Goal: Information Seeking & Learning: Learn about a topic

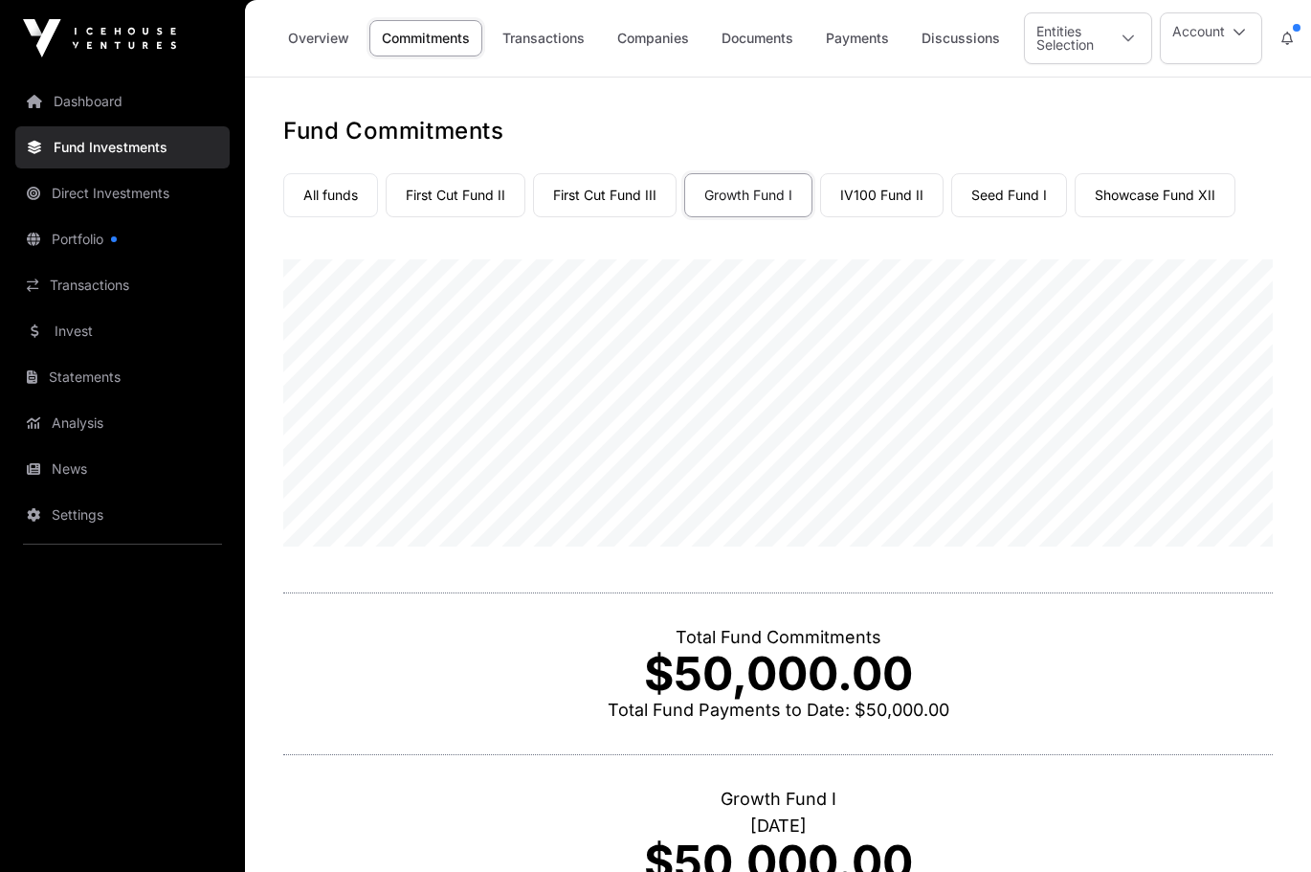
click at [648, 45] on link "Companies" at bounding box center [653, 38] width 97 height 36
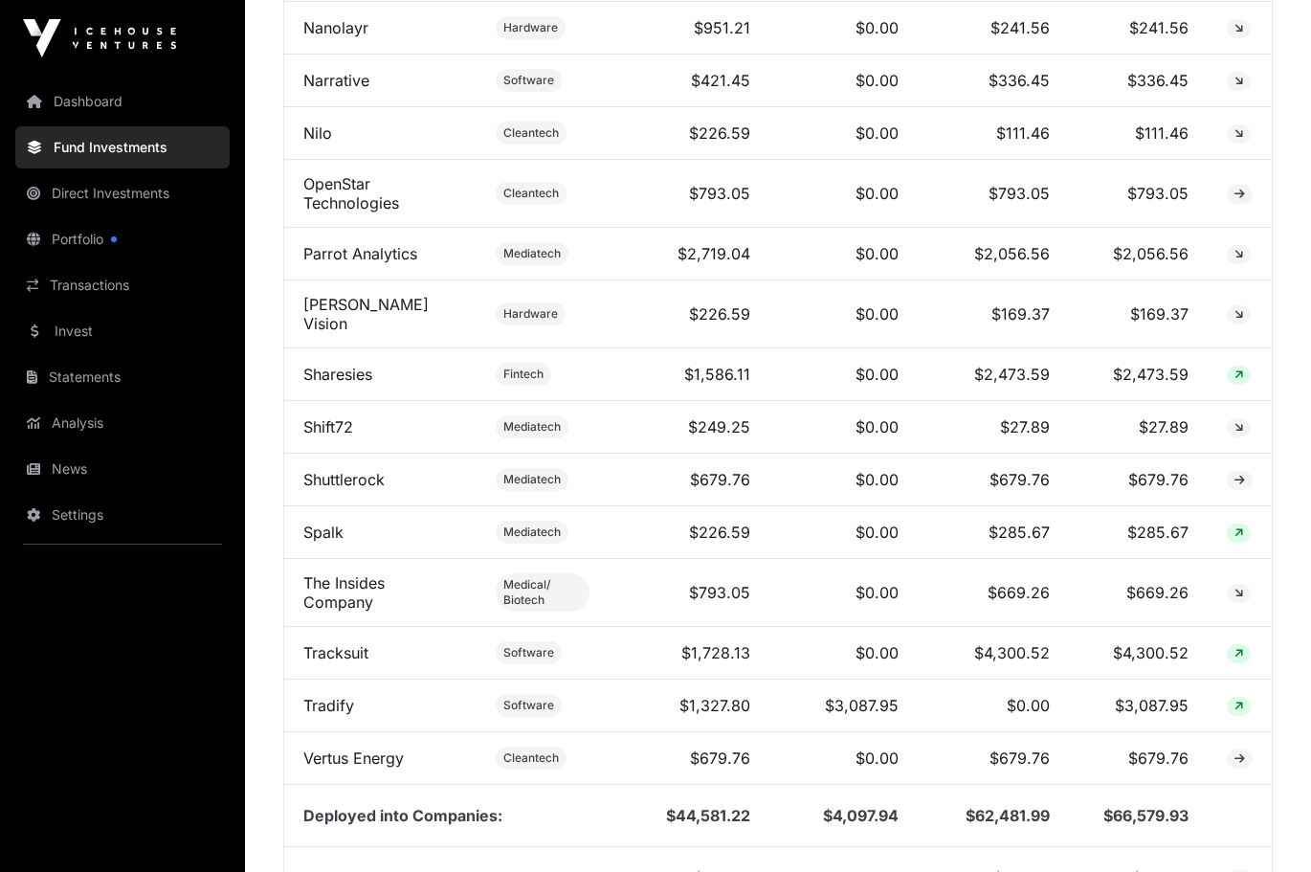
scroll to position [1889, 0]
click at [77, 241] on link "Portfolio" at bounding box center [122, 239] width 214 height 42
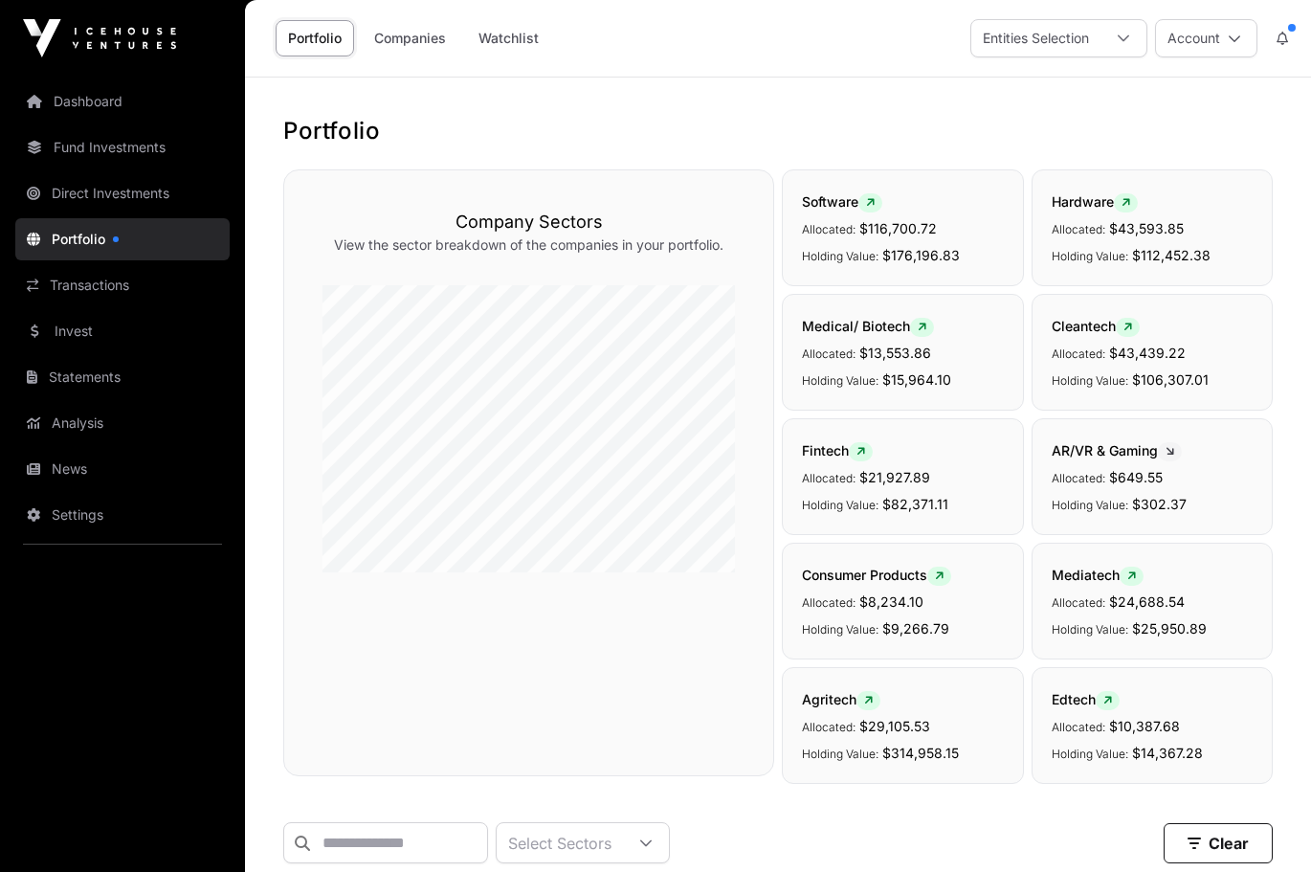
click at [409, 40] on link "Companies" at bounding box center [410, 38] width 97 height 36
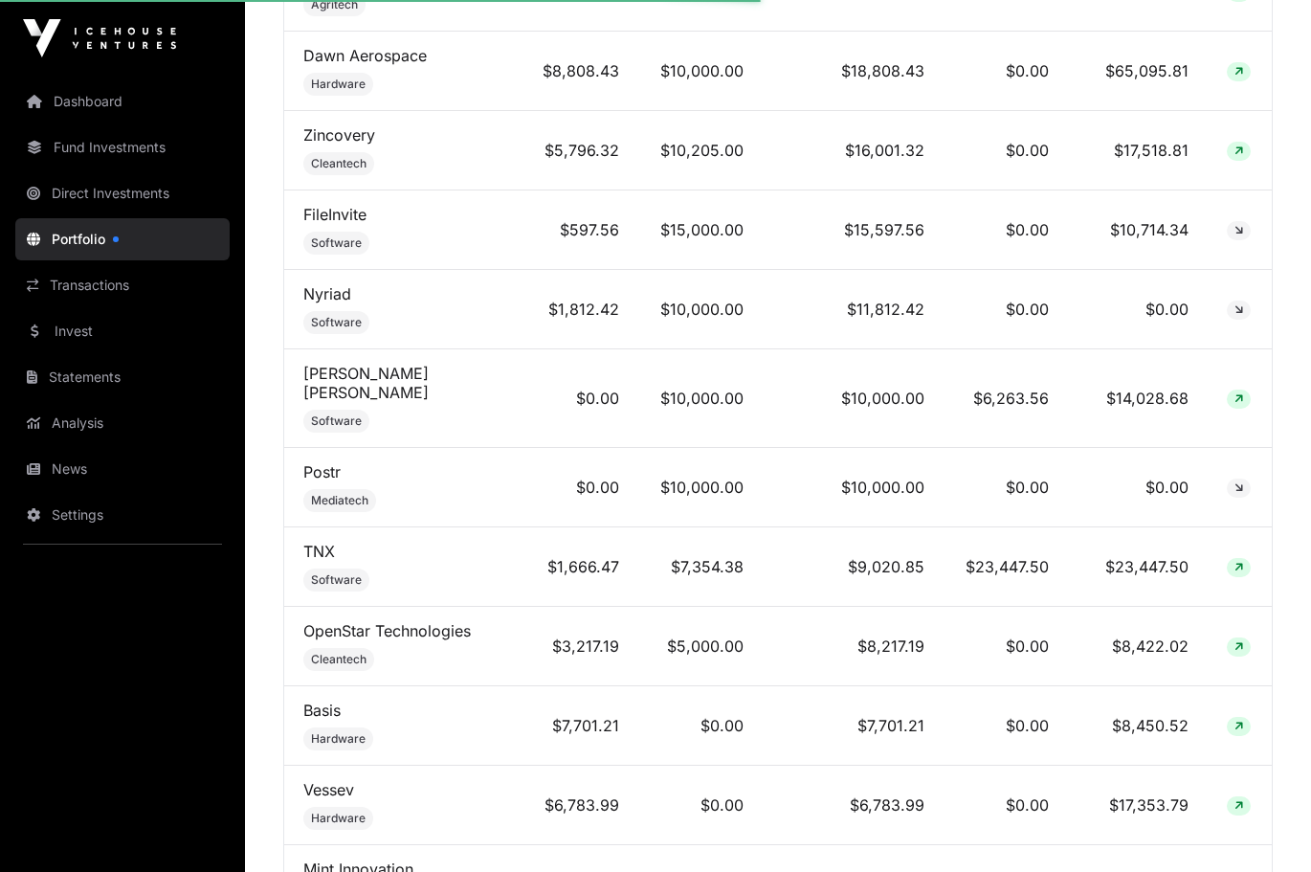
scroll to position [1709, 0]
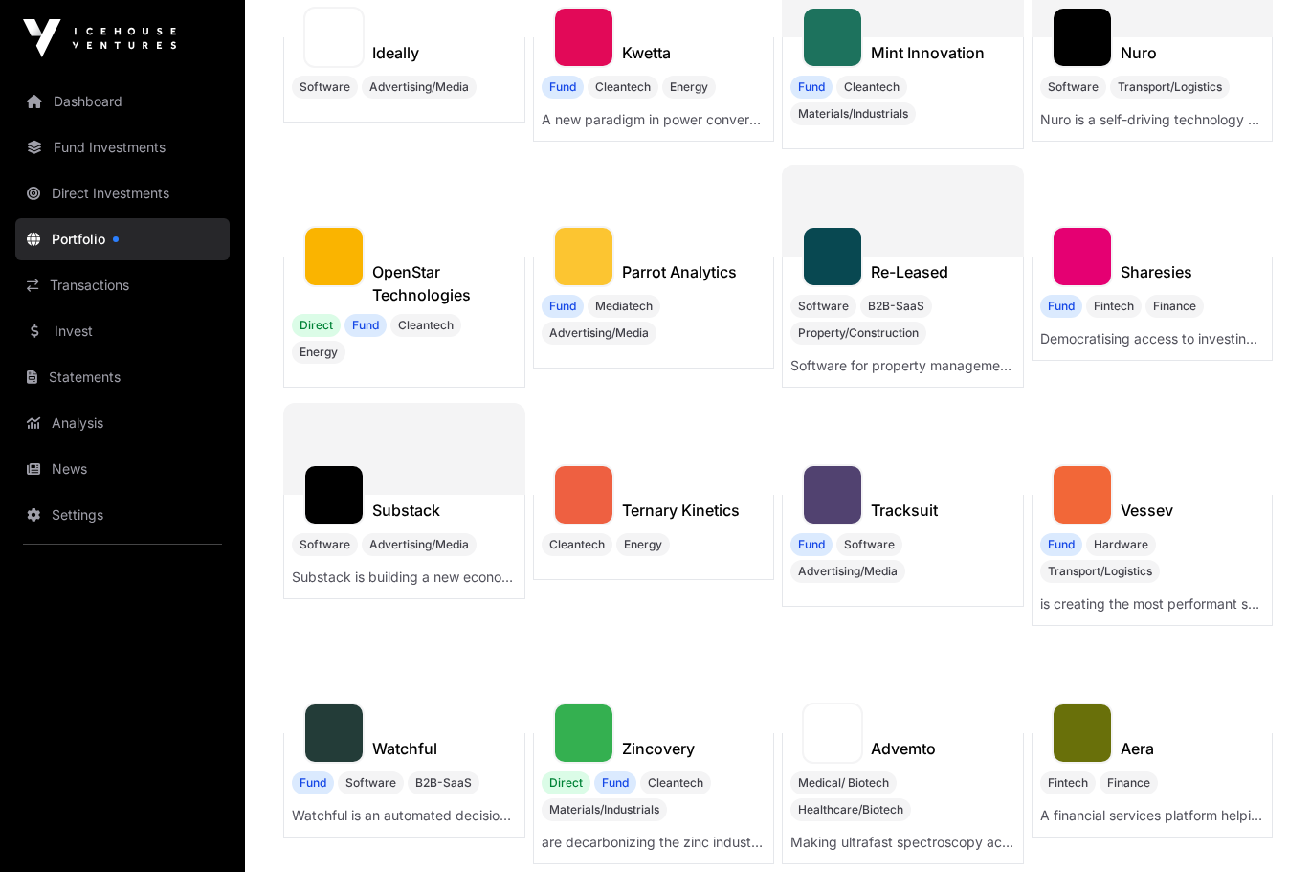
scroll to position [839, 0]
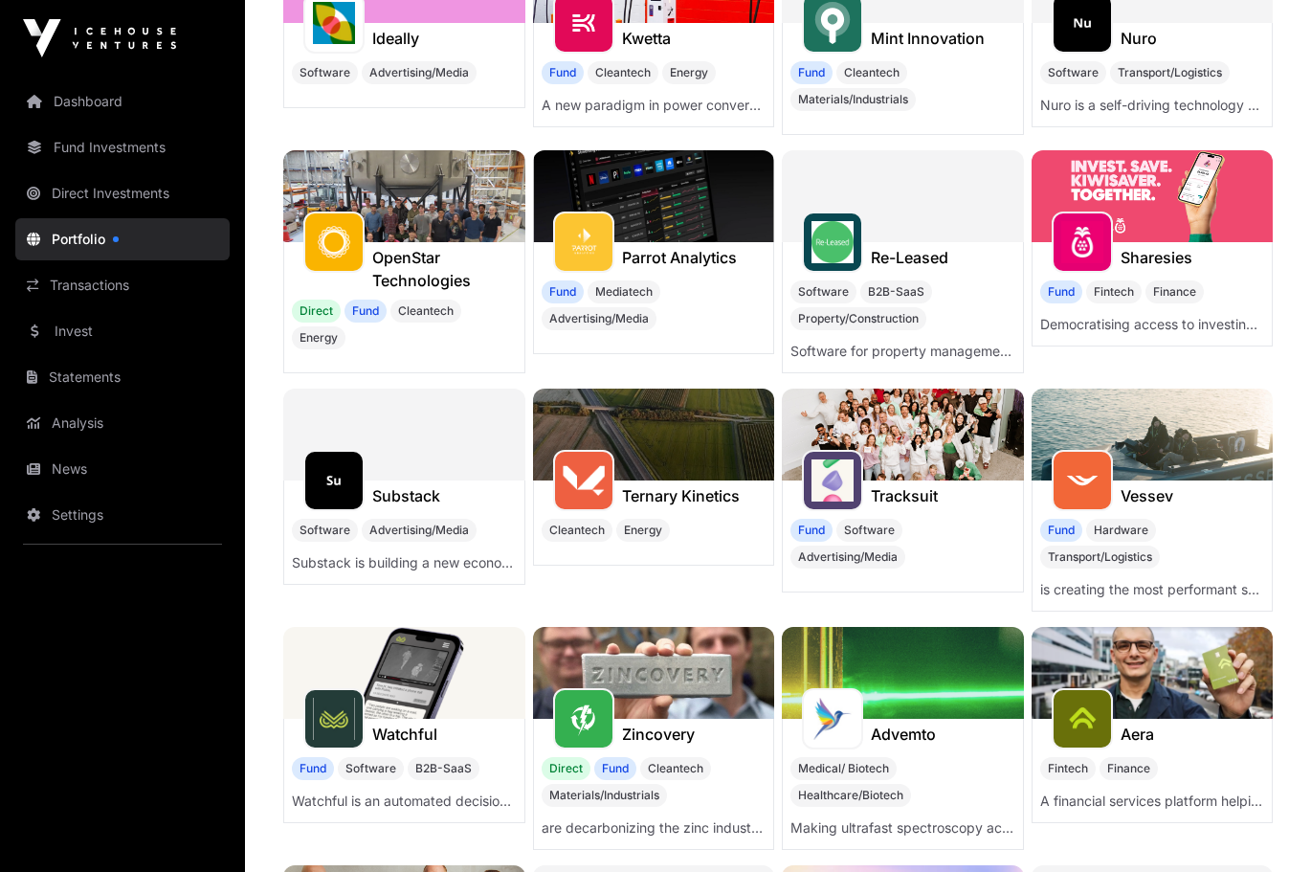
click at [1236, 283] on div "Fund Fintech Finance" at bounding box center [1152, 291] width 225 height 23
click at [1133, 198] on img at bounding box center [1153, 196] width 242 height 92
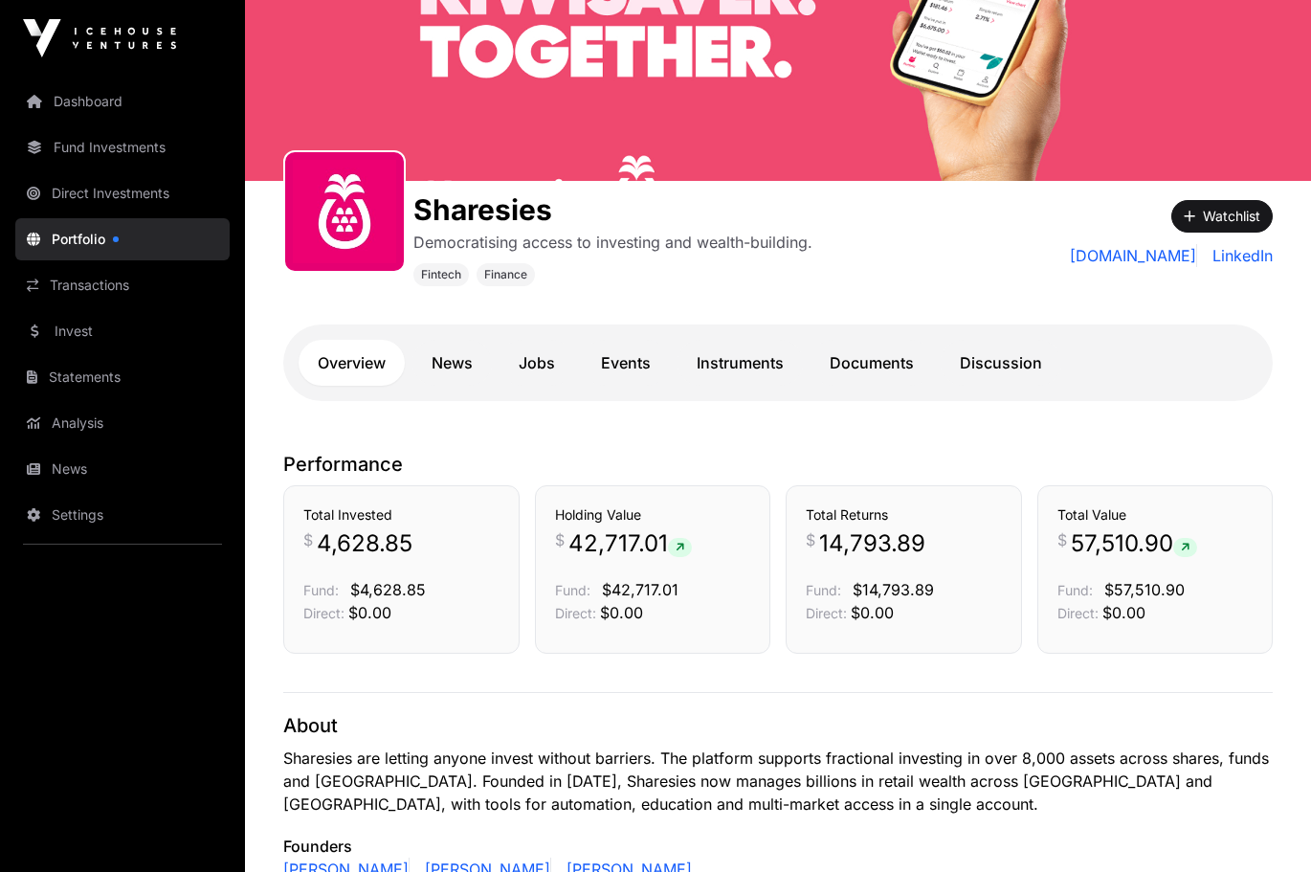
scroll to position [139, 0]
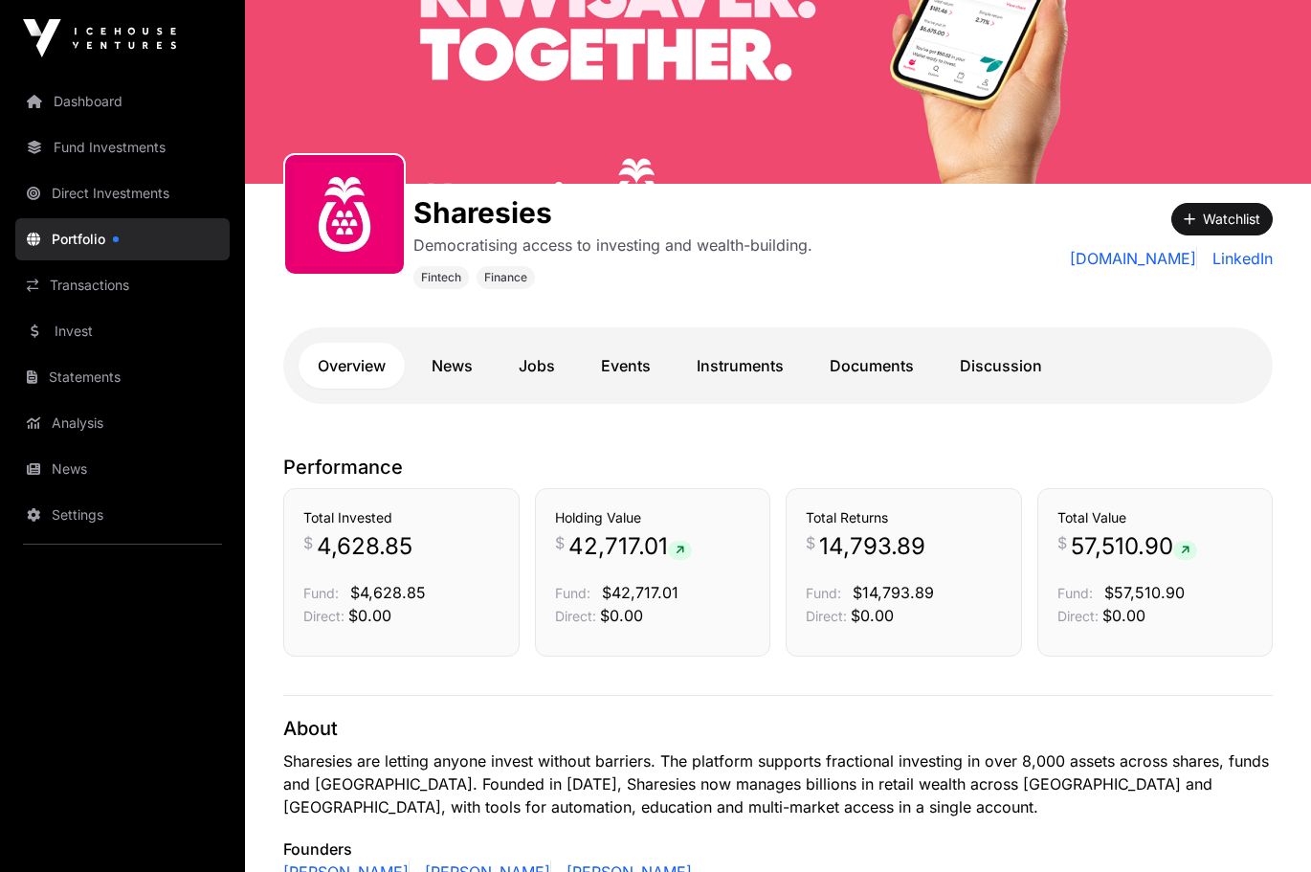
click at [89, 104] on link "Dashboard" at bounding box center [122, 101] width 214 height 42
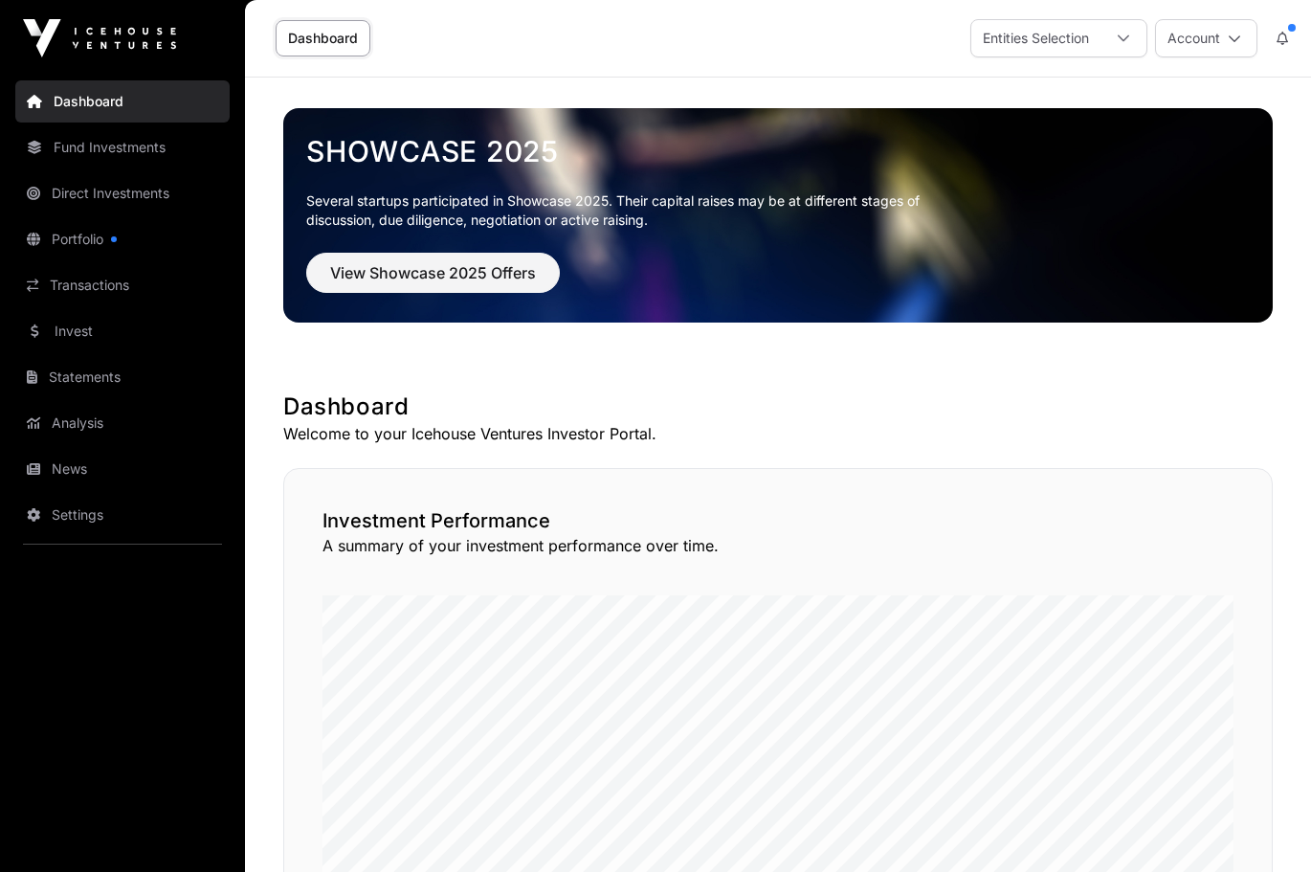
click at [1101, 36] on div at bounding box center [1124, 38] width 46 height 36
click at [1224, 40] on button "Account" at bounding box center [1206, 38] width 102 height 38
click at [92, 149] on link "Fund Investments" at bounding box center [122, 147] width 214 height 42
click at [79, 149] on link "Fund Investments" at bounding box center [122, 147] width 214 height 42
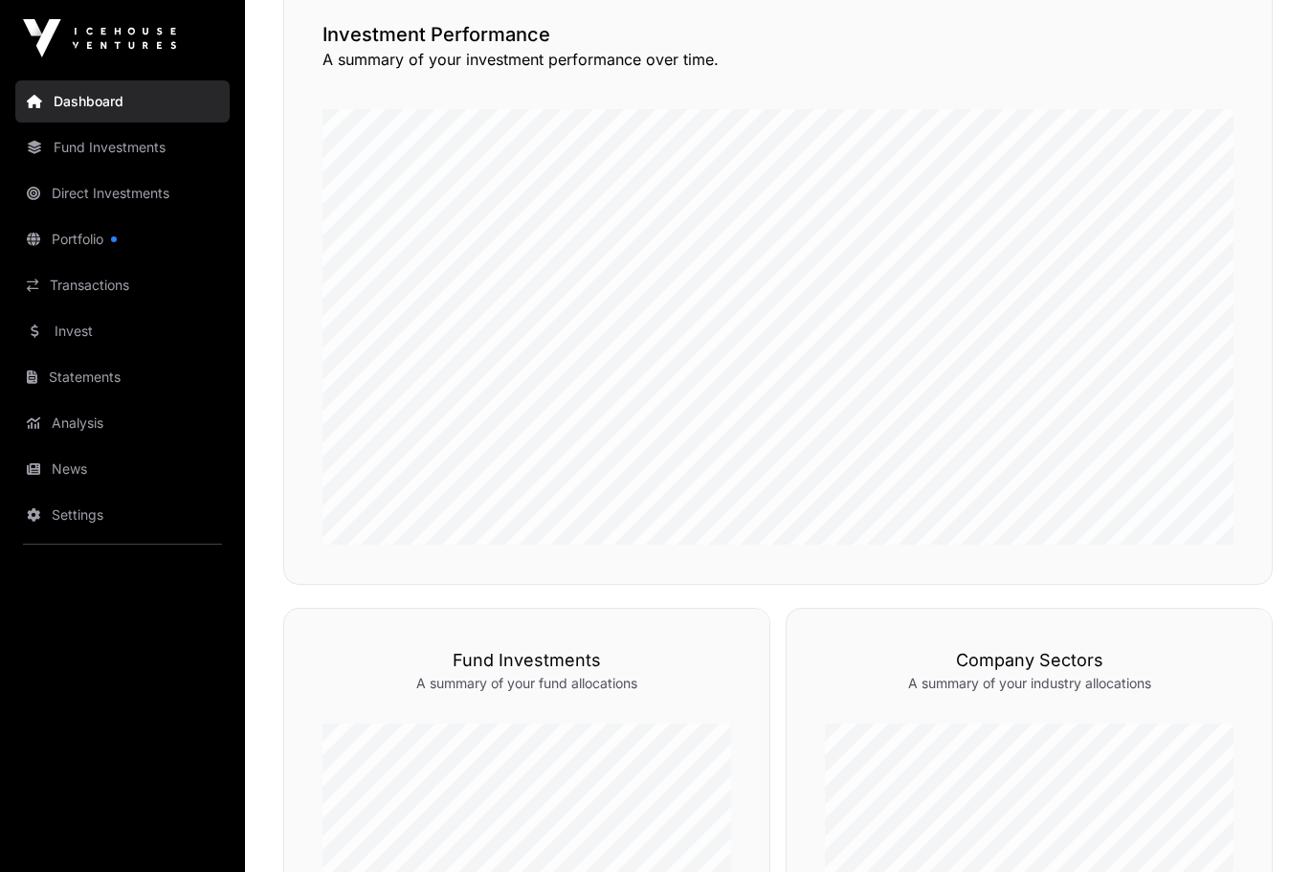
scroll to position [503, 0]
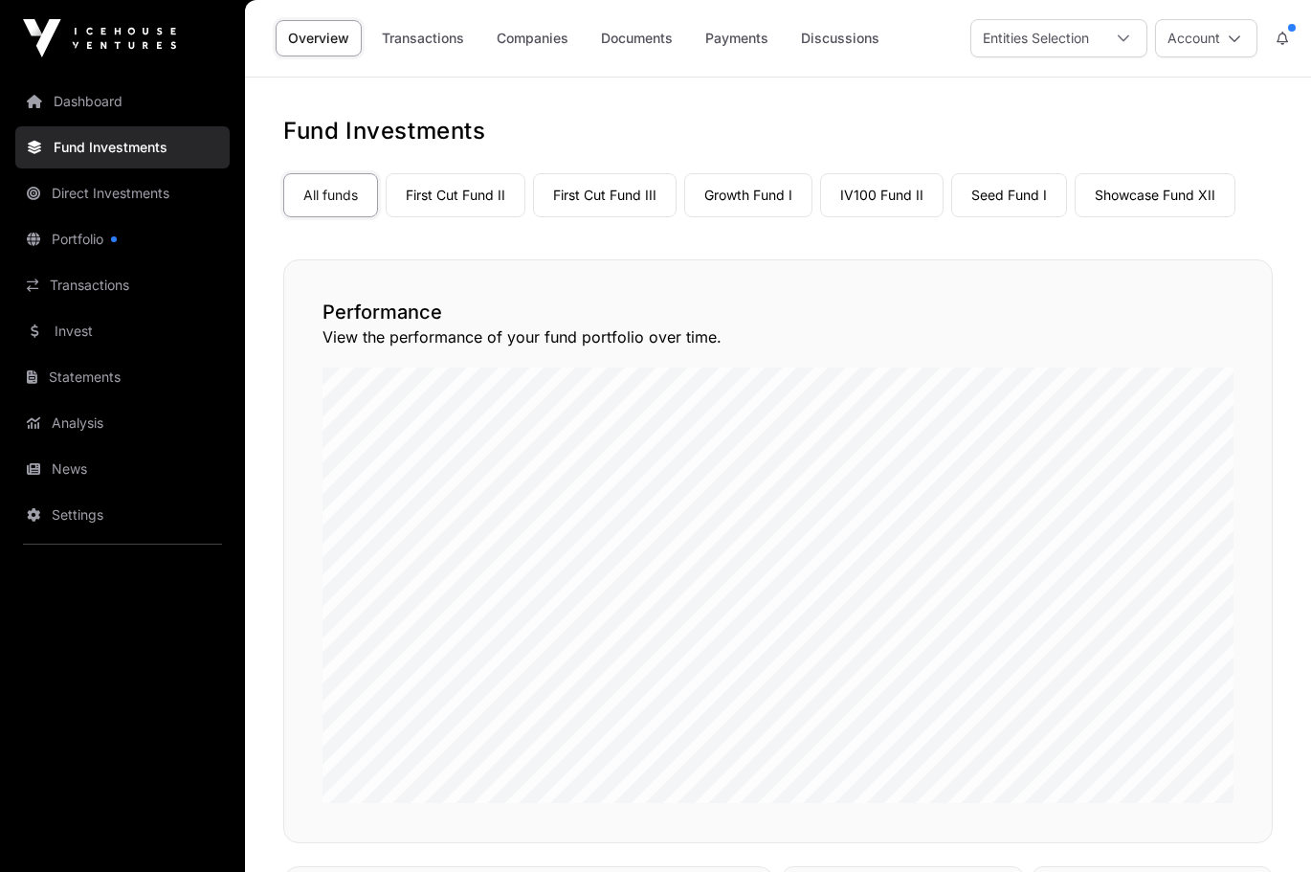
click at [112, 157] on link "Fund Investments" at bounding box center [122, 147] width 214 height 42
click at [97, 97] on link "Dashboard" at bounding box center [122, 101] width 214 height 42
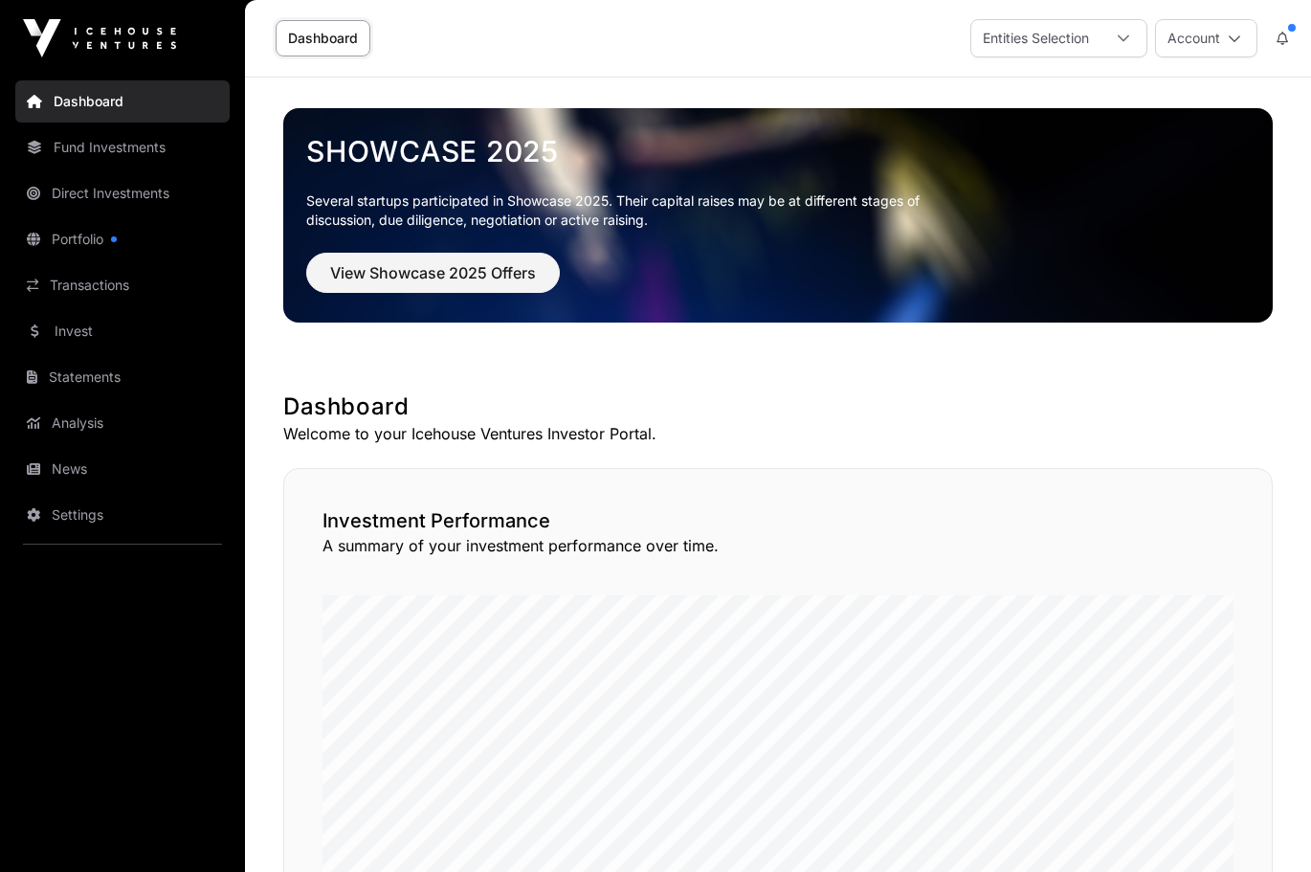
click at [1076, 45] on div "Entities Selection" at bounding box center [1035, 38] width 129 height 36
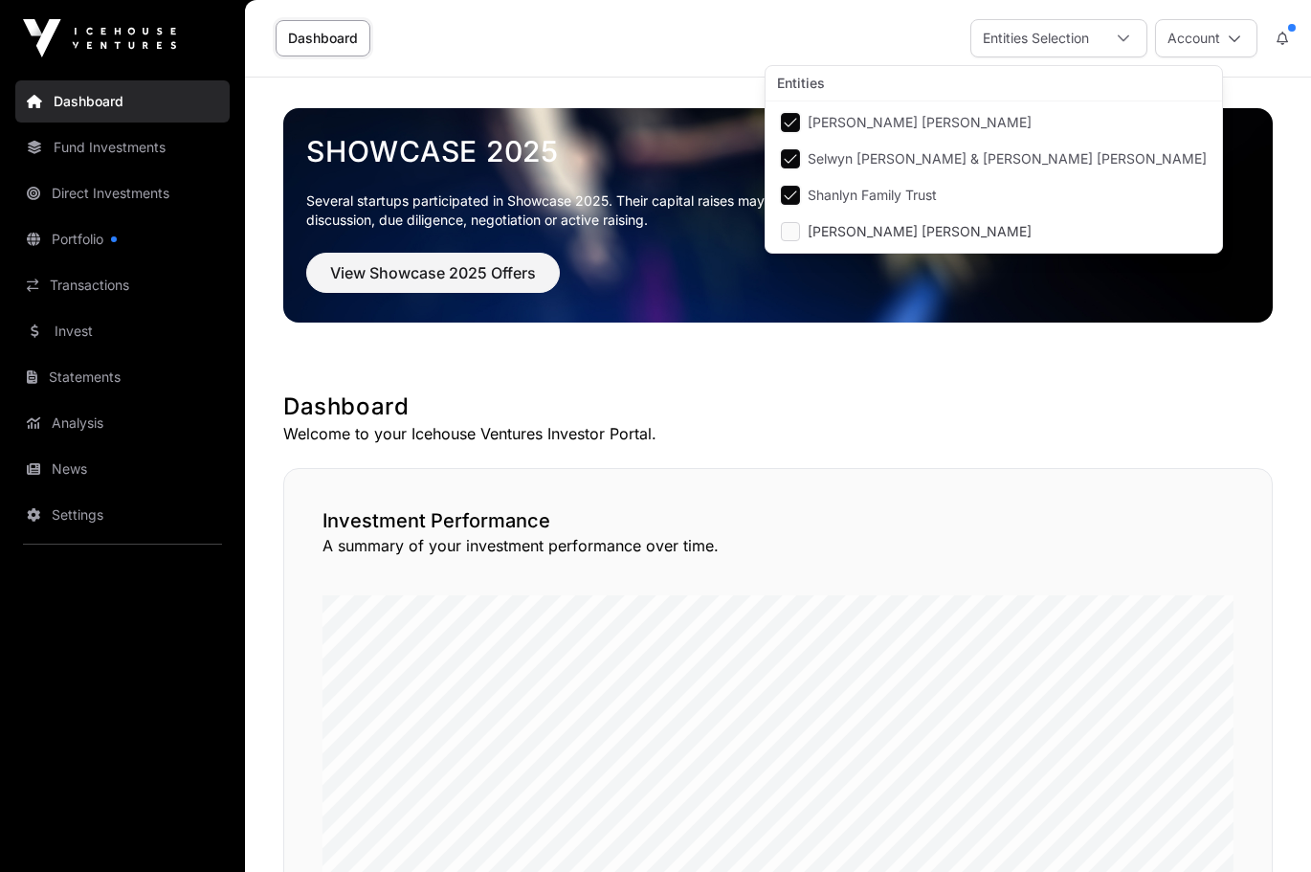
click at [777, 412] on h1 "Dashboard" at bounding box center [778, 406] width 990 height 31
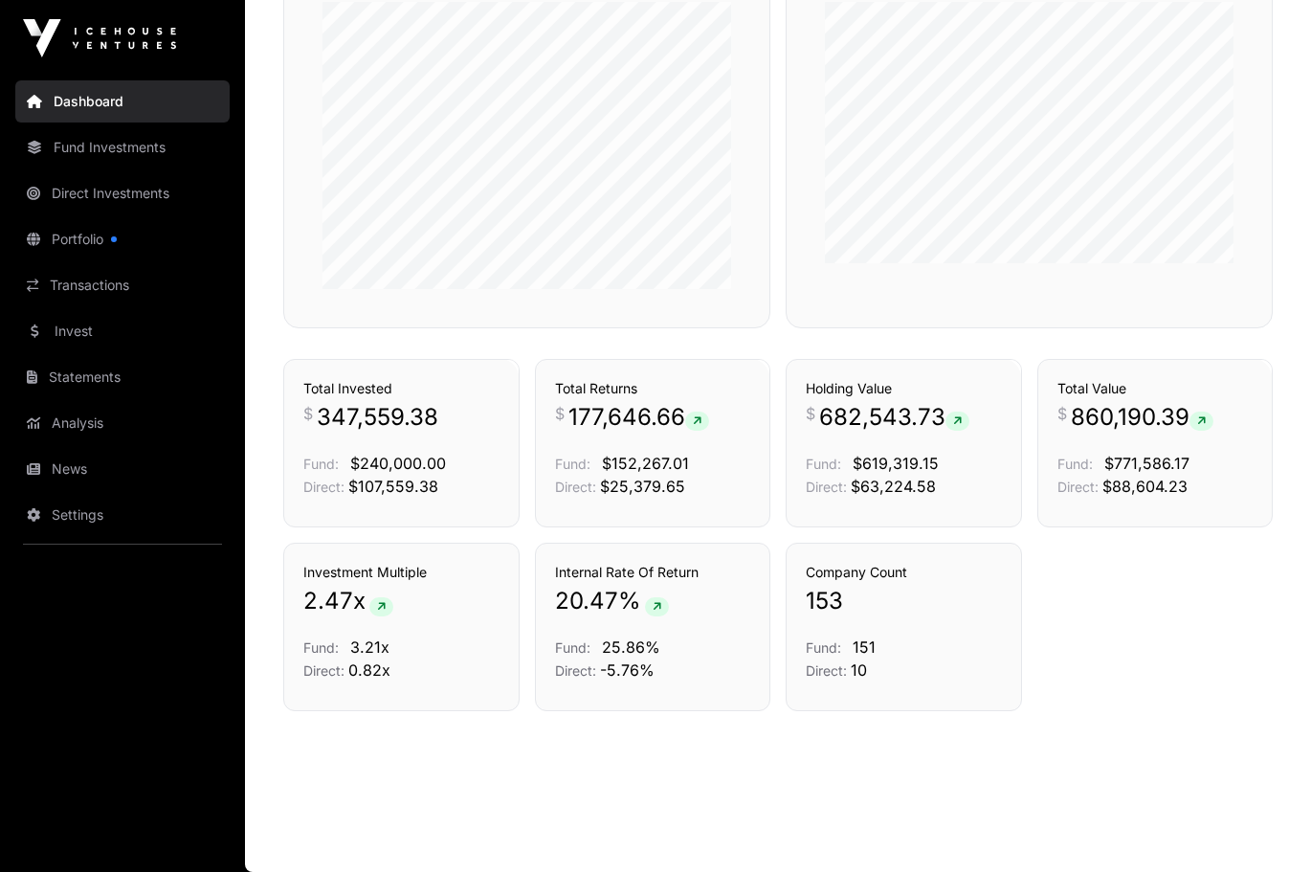
scroll to position [1207, 0]
click at [93, 243] on link "Portfolio" at bounding box center [122, 239] width 214 height 42
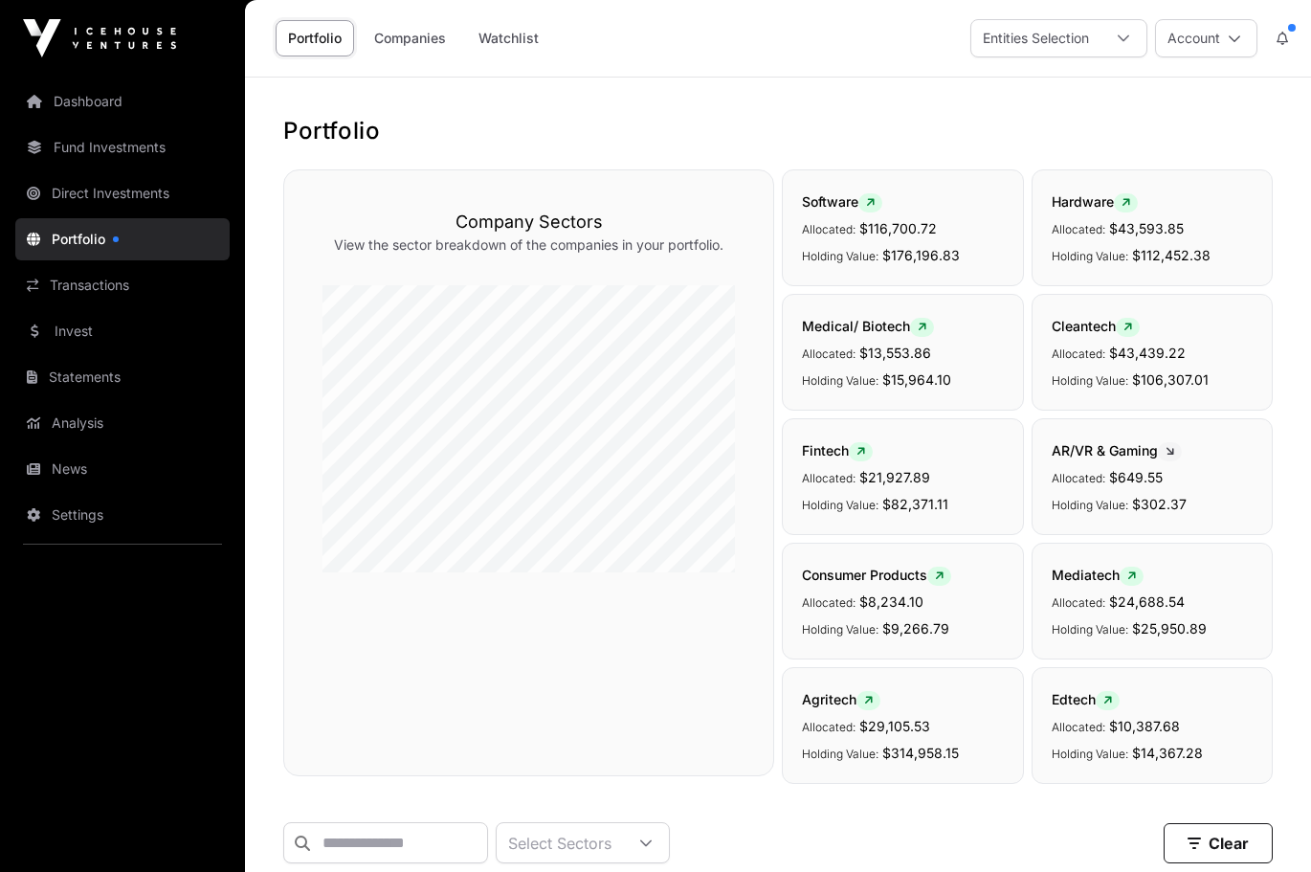
click at [859, 487] on p "Allocated: $21,927.89" at bounding box center [902, 476] width 201 height 23
click at [865, 452] on icon at bounding box center [860, 451] width 9 height 11
click at [819, 455] on span "Fintech" at bounding box center [837, 450] width 71 height 16
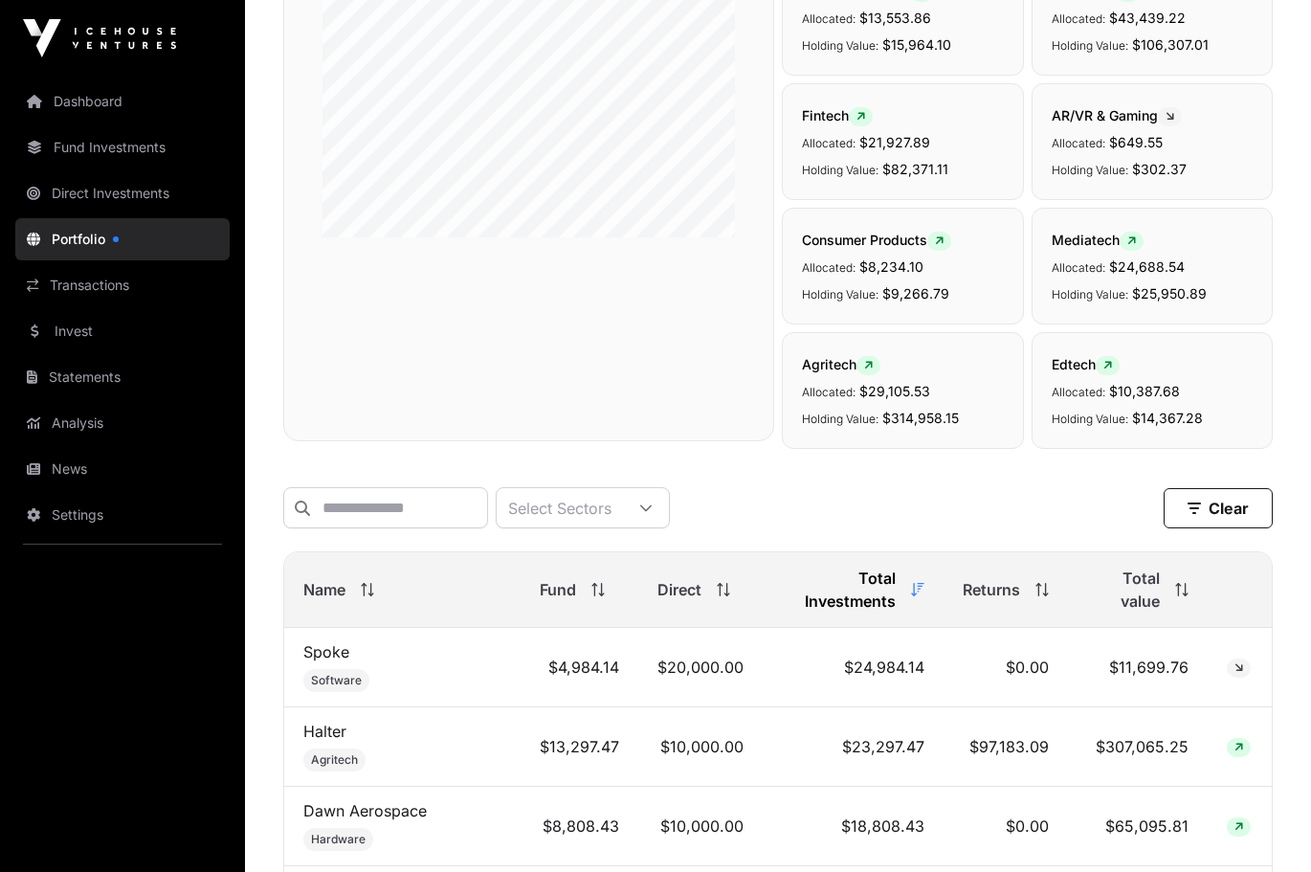
scroll to position [337, 0]
click at [623, 512] on div "Select Sectors" at bounding box center [560, 505] width 126 height 39
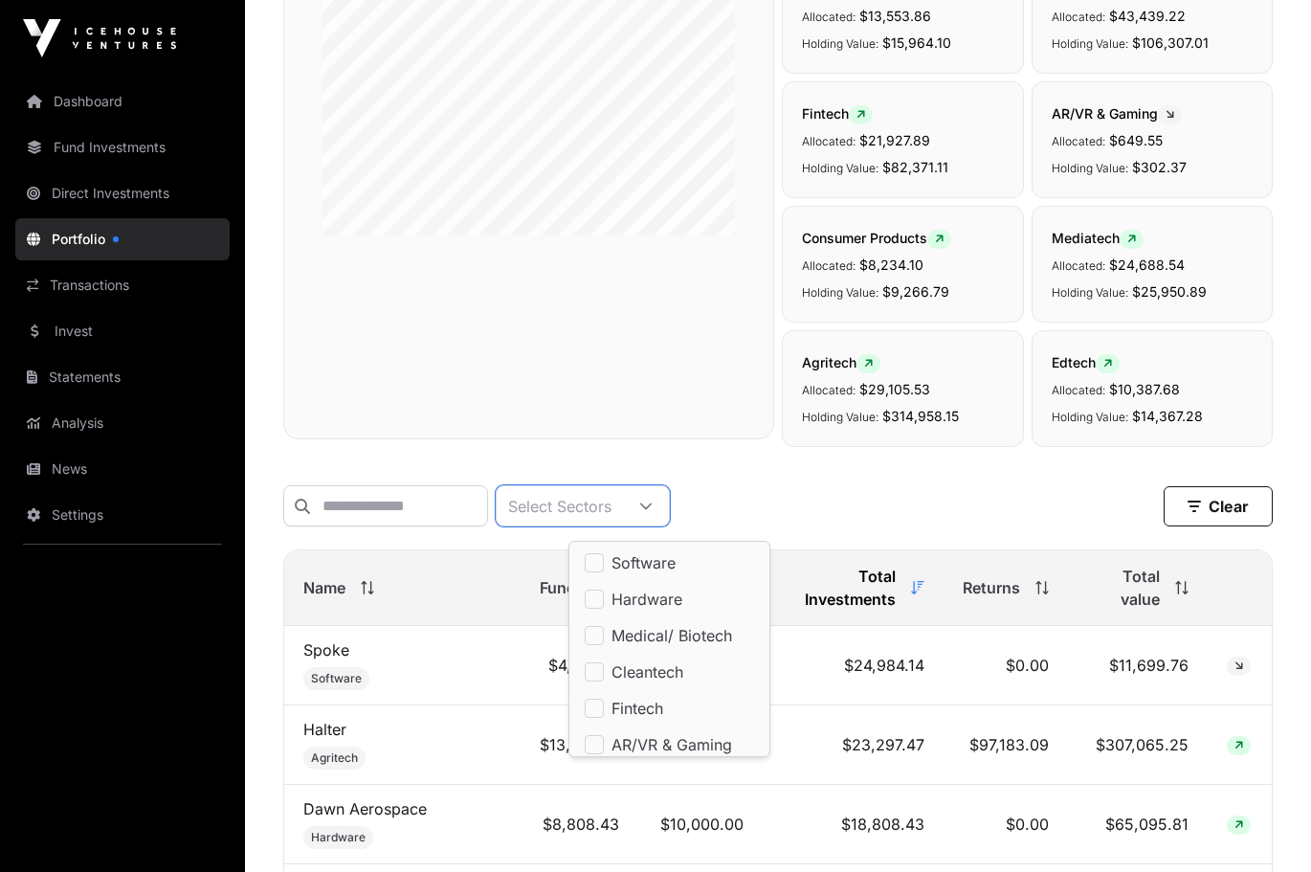
scroll to position [20, 13]
click at [521, 396] on div "Company Sectors View the sector breakdown of the companies in your portfolio." at bounding box center [528, 136] width 491 height 607
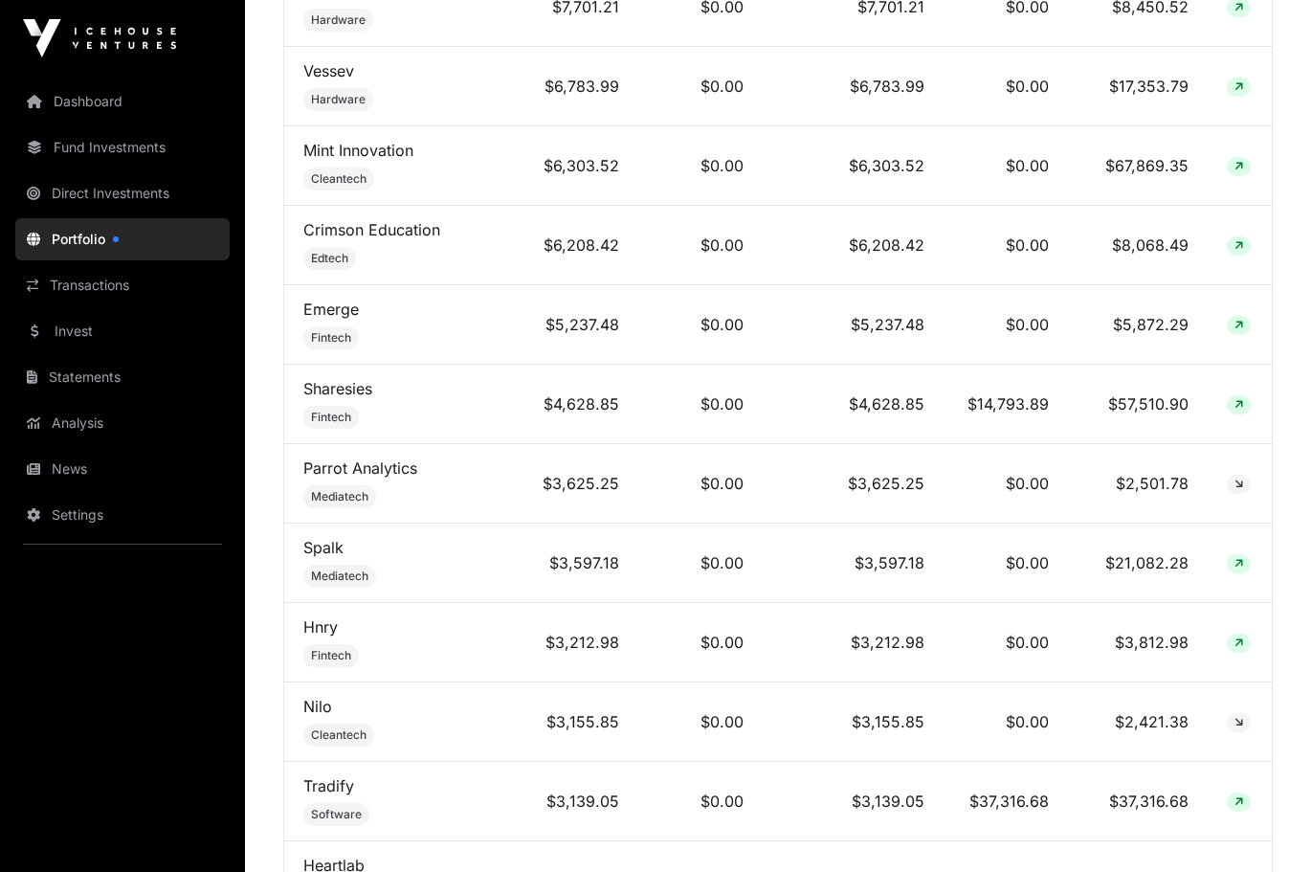
scroll to position [1809, 0]
click at [1237, 399] on icon at bounding box center [1239, 404] width 9 height 11
